Goal: Use online tool/utility: Utilize a website feature to perform a specific function

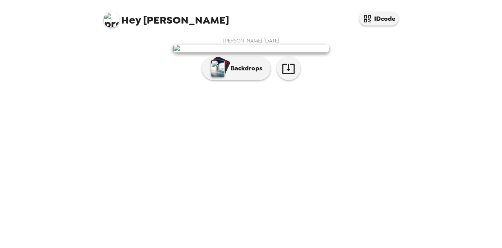
click at [303, 53] on img at bounding box center [251, 48] width 157 height 9
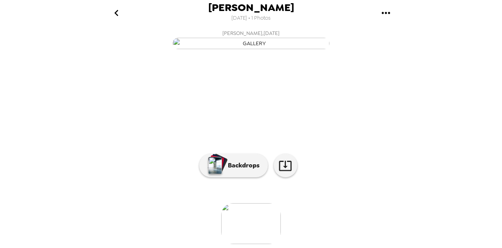
scroll to position [92, 0]
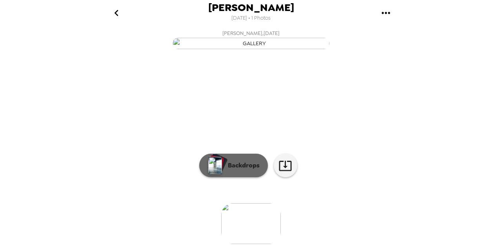
click at [230, 165] on button "Backdrops" at bounding box center [233, 165] width 69 height 24
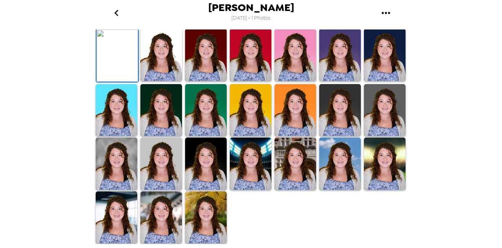
scroll to position [84, 0]
click at [197, 81] on img at bounding box center [206, 55] width 42 height 52
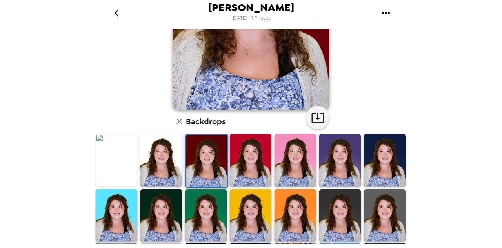
scroll to position [125, 0]
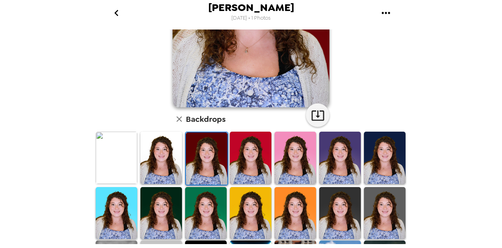
click at [168, 166] on img at bounding box center [161, 157] width 42 height 52
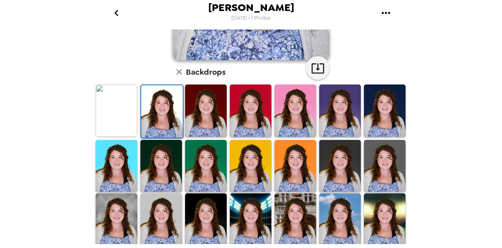
scroll to position [224, 0]
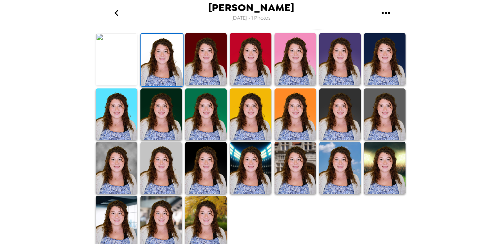
click at [215, 220] on img at bounding box center [206, 221] width 42 height 52
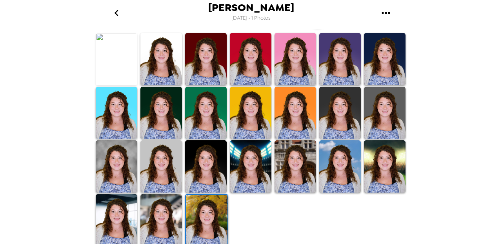
click at [119, 225] on img at bounding box center [117, 220] width 42 height 52
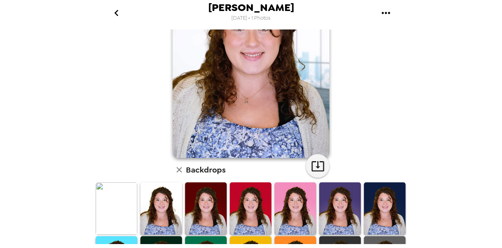
scroll to position [0, 0]
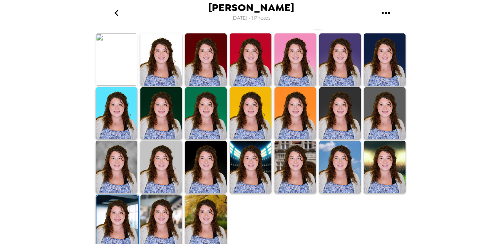
click at [168, 215] on img at bounding box center [161, 220] width 42 height 52
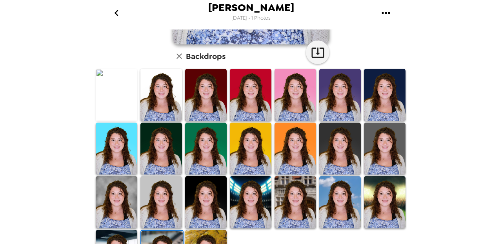
scroll to position [196, 0]
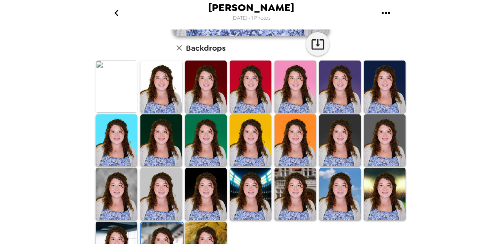
click at [388, 180] on img at bounding box center [385, 194] width 42 height 52
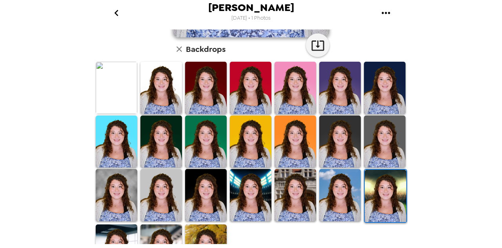
scroll to position [195, 0]
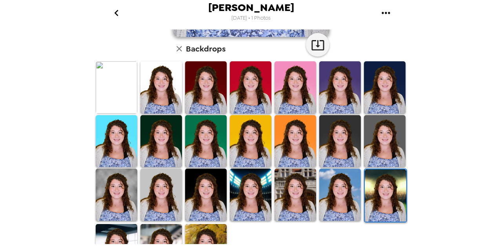
click at [341, 187] on img at bounding box center [340, 194] width 42 height 52
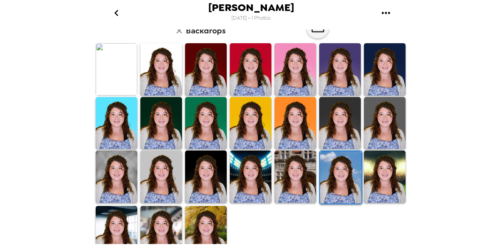
scroll to position [214, 0]
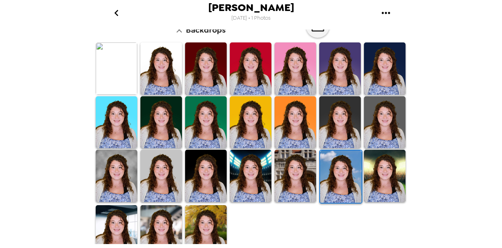
click at [312, 178] on div at bounding box center [295, 176] width 45 height 55
click at [304, 179] on img at bounding box center [296, 176] width 42 height 52
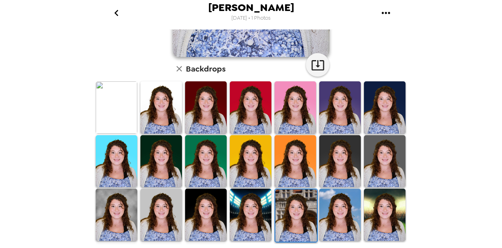
scroll to position [224, 0]
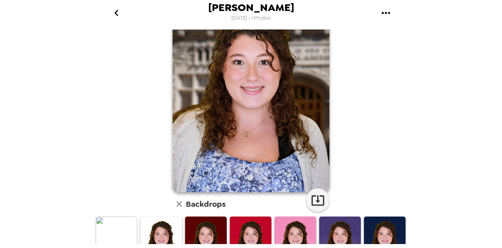
scroll to position [42, 0]
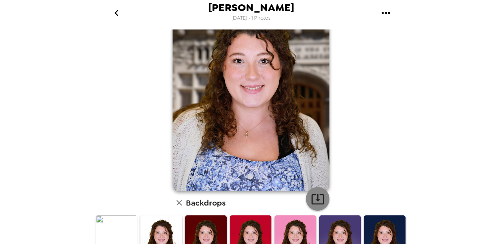
click at [314, 205] on icon "button" at bounding box center [318, 199] width 14 height 14
